Goal: Navigation & Orientation: Find specific page/section

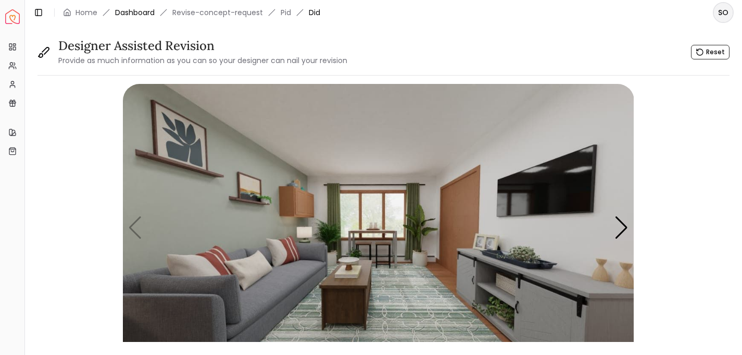
click at [117, 12] on link "Dashboard" at bounding box center [135, 12] width 40 height 10
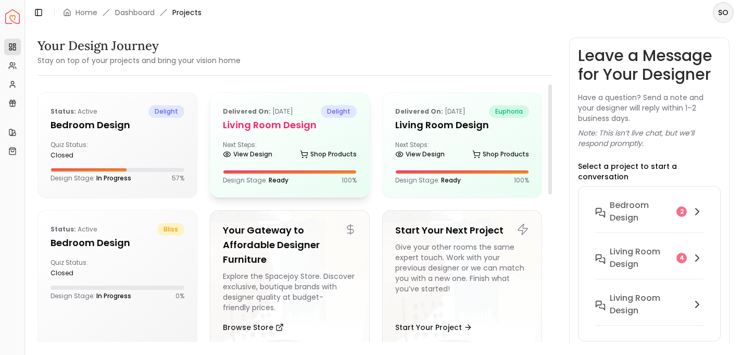
click at [275, 130] on h5 "Living Room design" at bounding box center [290, 125] width 134 height 15
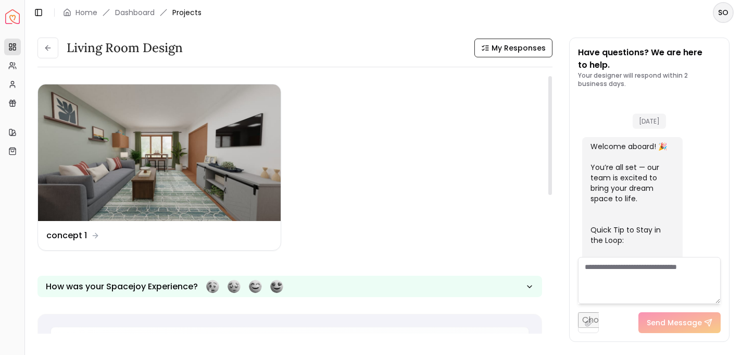
scroll to position [1854, 0]
